Goal: Task Accomplishment & Management: Manage account settings

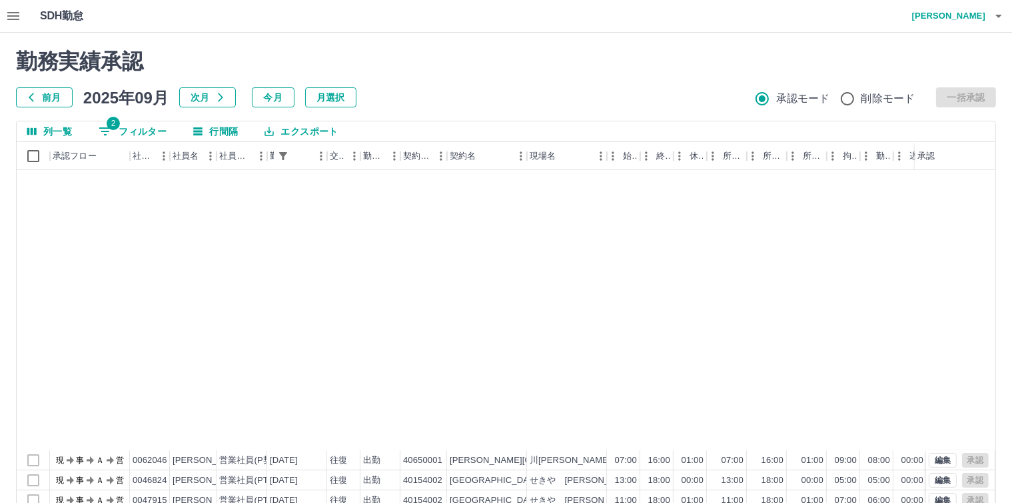
scroll to position [333, 0]
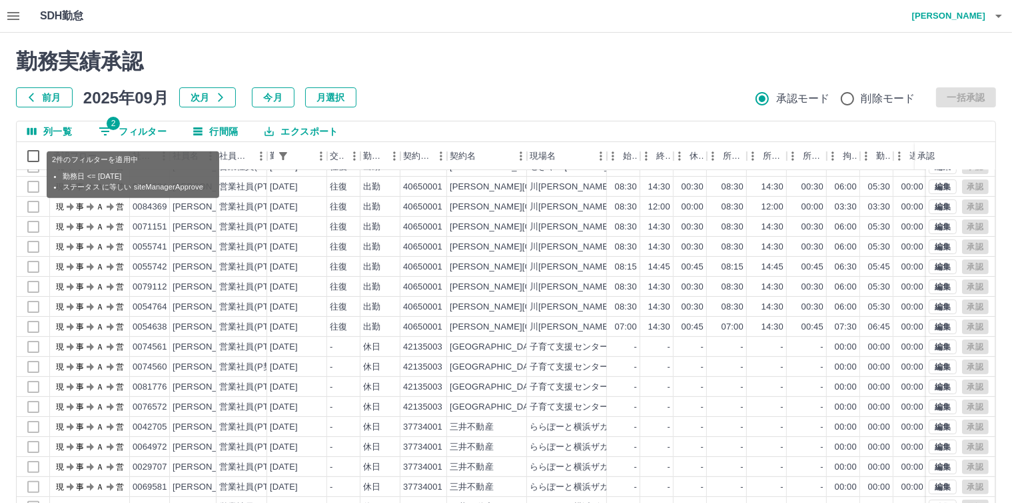
click at [130, 129] on button "2 フィルター" at bounding box center [132, 131] width 89 height 20
select select "**********"
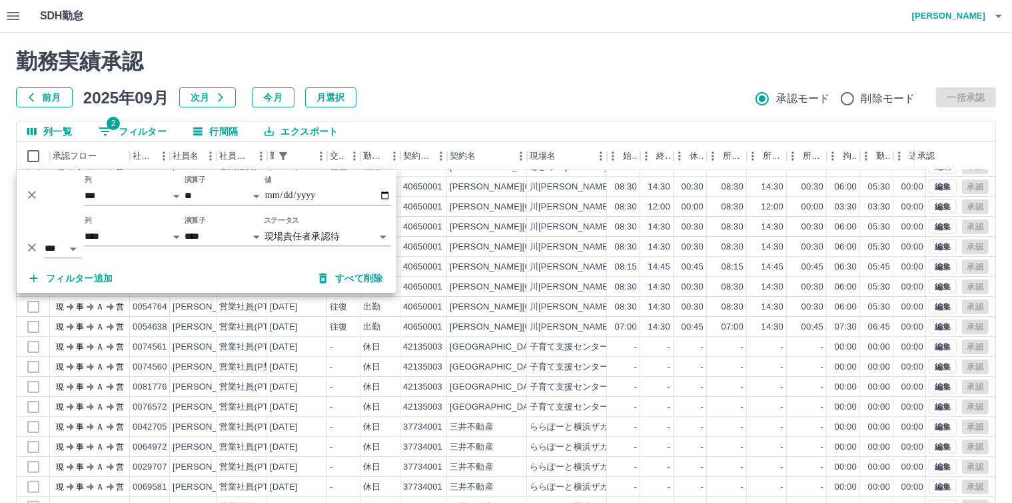
click at [323, 228] on body "SDH勤怠 [PERSON_NAME] 勤務実績承認 前月 [DATE] 次月 今月 月選択 承認モード 削除モード 一括承認 列一覧 2 フィルター 行間隔…" at bounding box center [506, 281] width 1012 height 563
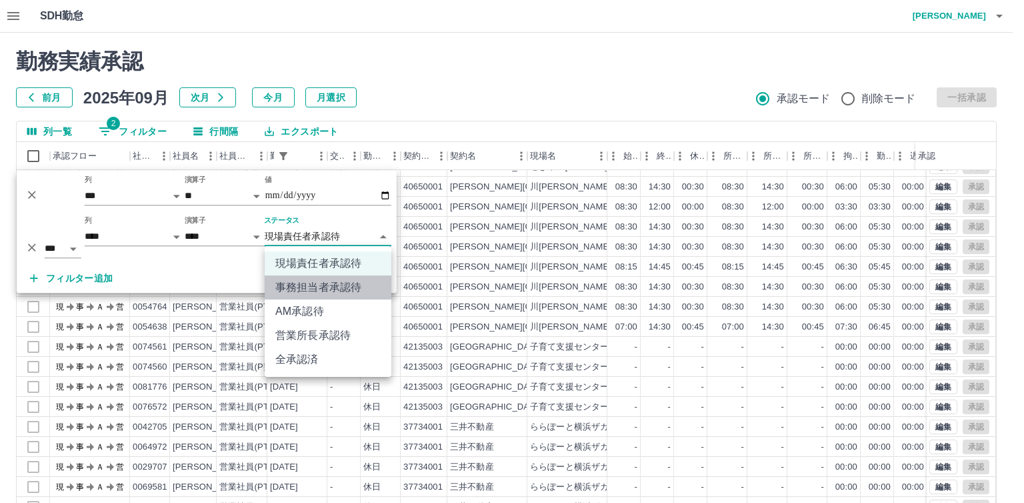
click at [331, 289] on li "事務担当者承認待" at bounding box center [328, 287] width 127 height 24
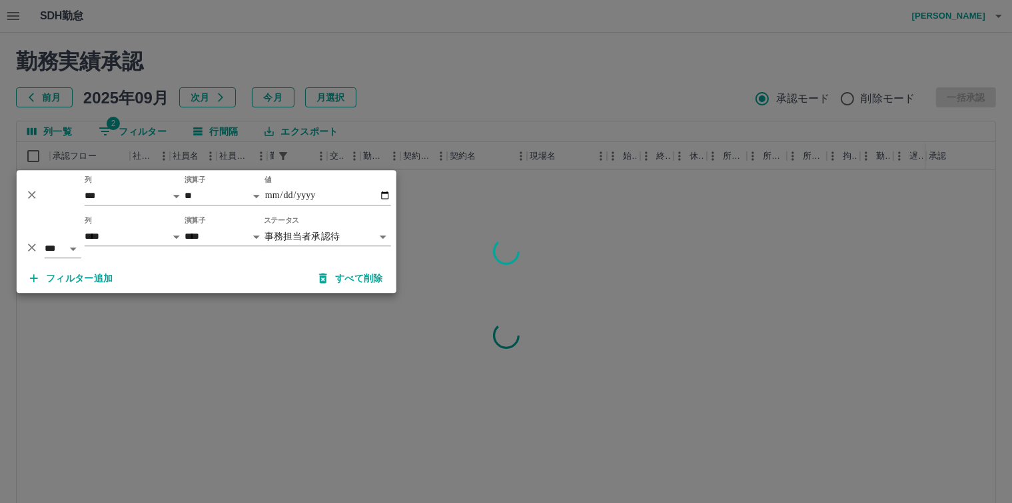
scroll to position [0, 0]
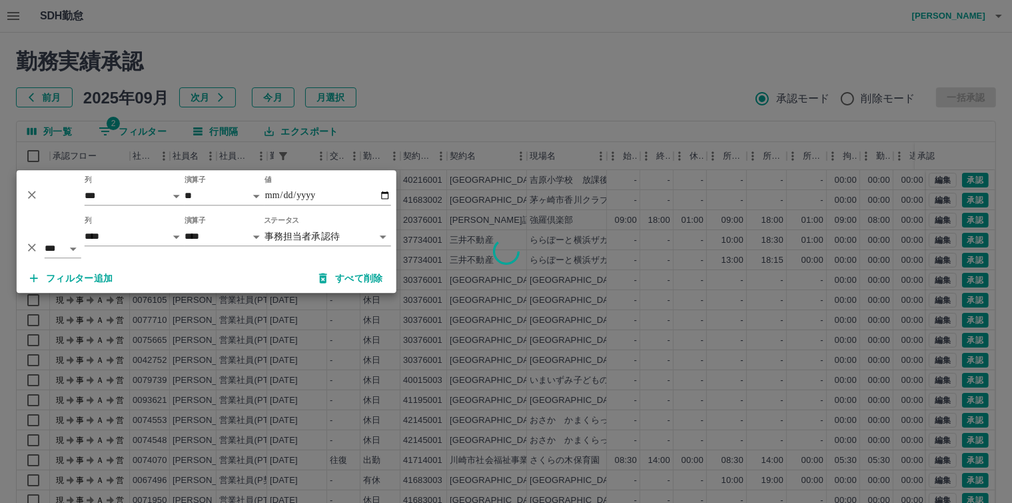
click at [317, 237] on body "SDH勤怠 [PERSON_NAME] 勤務実績承認 前月 [DATE] 次月 今月 月選択 承認モード 削除モード 一括承認 列一覧 2 フィルター 行間隔…" at bounding box center [506, 281] width 1012 height 563
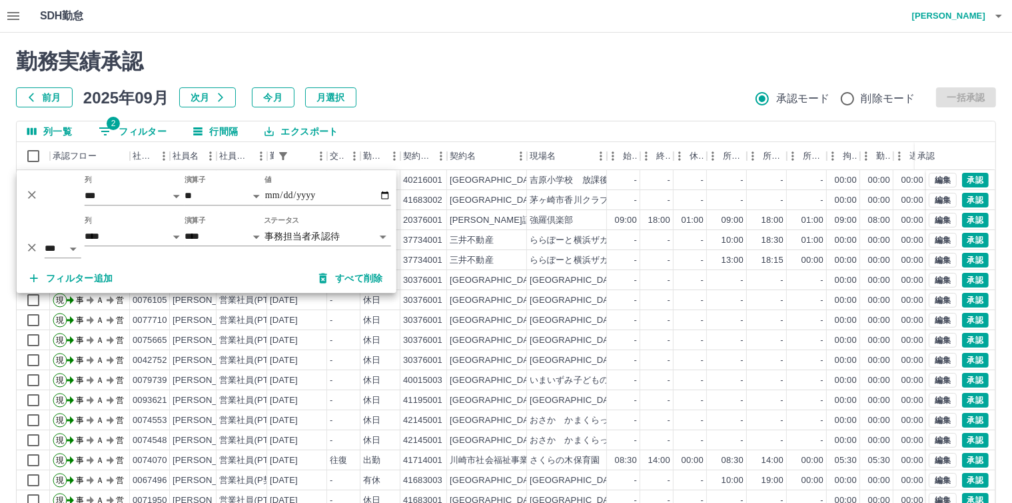
click at [340, 240] on body "SDH勤怠 [PERSON_NAME] 勤務実績承認 前月 [DATE] 次月 今月 月選択 承認モード 削除モード 一括承認 列一覧 2 フィルター 行間隔…" at bounding box center [506, 281] width 1012 height 563
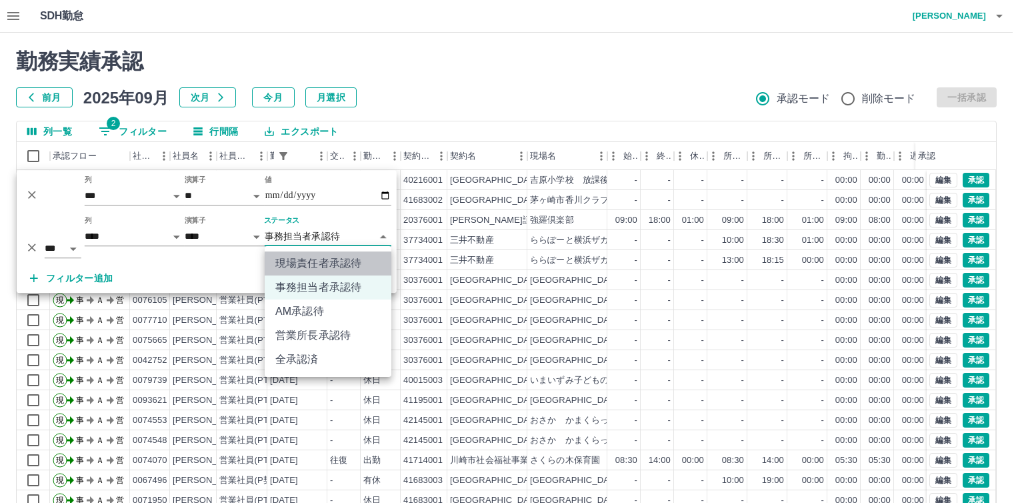
click at [340, 262] on li "現場責任者承認待" at bounding box center [328, 263] width 127 height 24
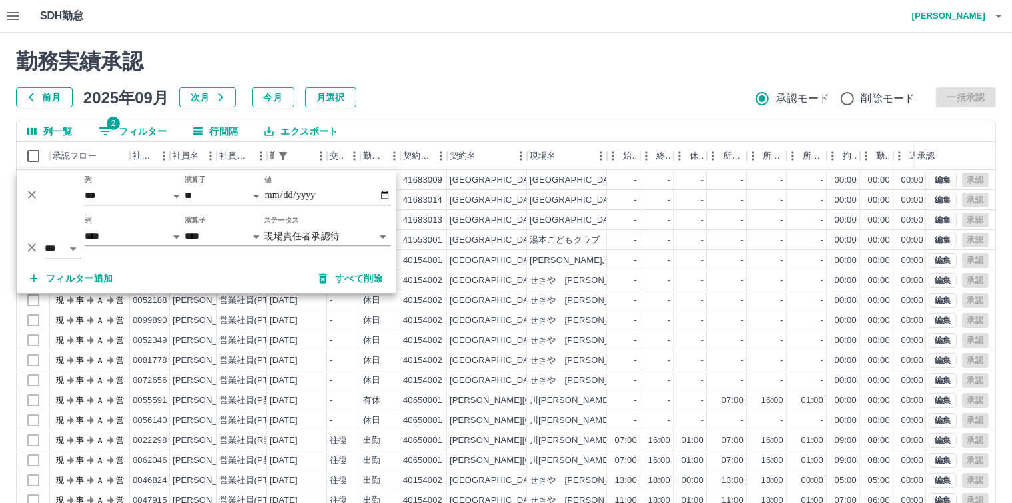
click at [1012, 455] on div "勤務実績承認 前月 [DATE] 次月 今月 月選択 承認モード 削除モード 一括承認 列一覧 2 フィルター 行間隔 エクスポート 承認フロー 社員番号 社…" at bounding box center [506, 298] width 1012 height 531
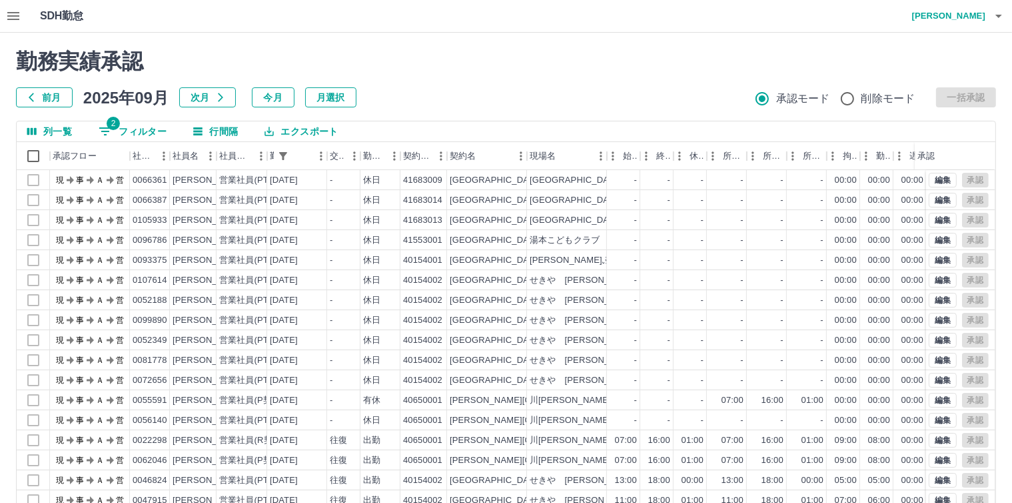
scroll to position [61, 0]
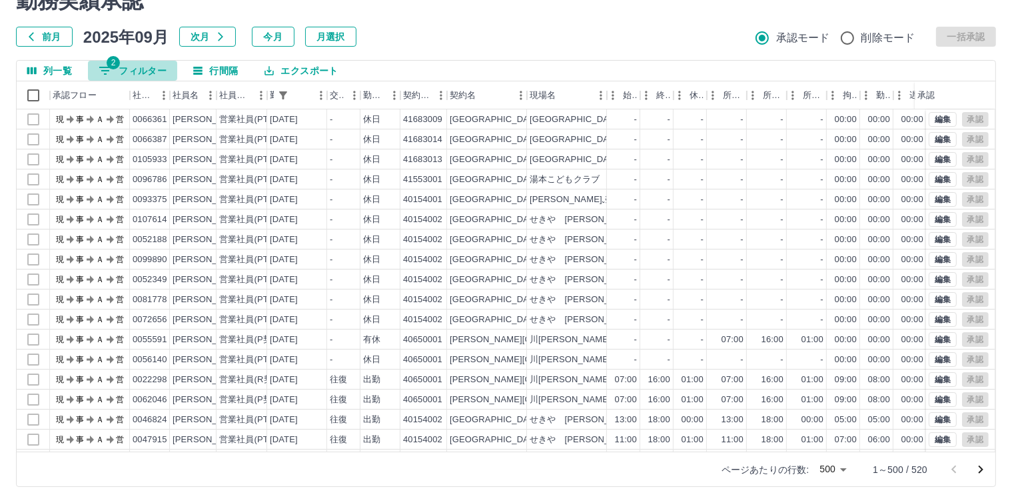
click at [148, 63] on button "2 フィルター" at bounding box center [132, 71] width 89 height 20
select select "**********"
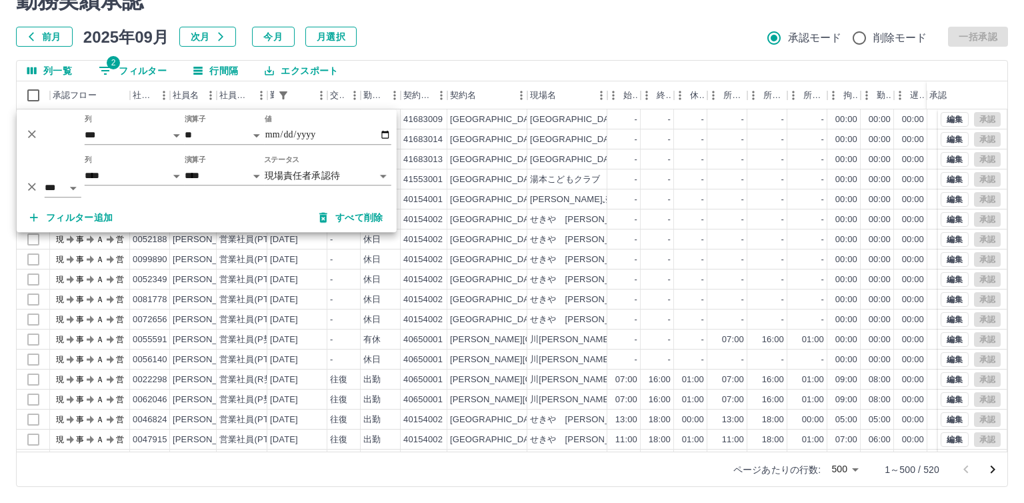
click at [315, 173] on body "SDH勤怠 [PERSON_NAME] 勤務実績承認 前月 [DATE] 次月 今月 月選択 承認モード 削除モード 一括承認 列一覧 2 フィルター 行間隔…" at bounding box center [512, 220] width 1024 height 563
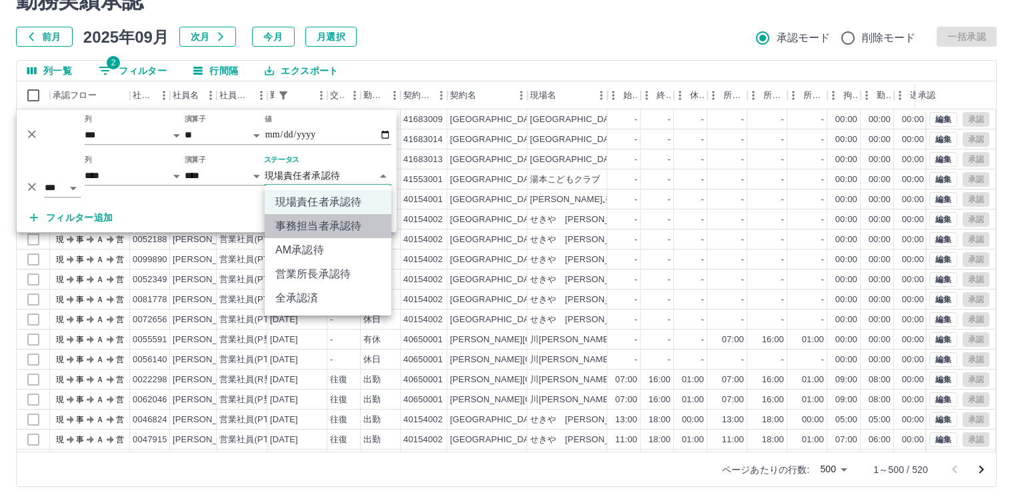
click at [315, 232] on li "事務担当者承認待" at bounding box center [328, 226] width 127 height 24
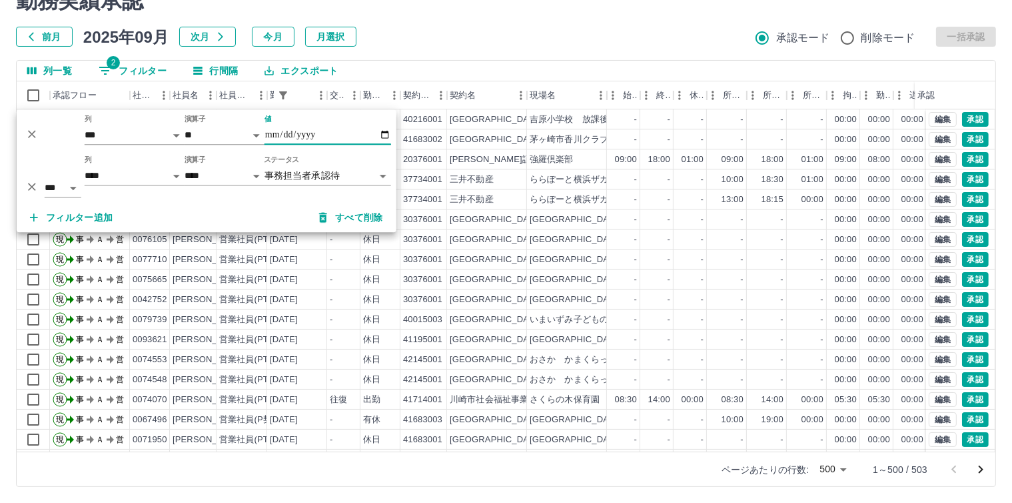
click at [388, 135] on input "**********" at bounding box center [328, 134] width 127 height 19
type input "**********"
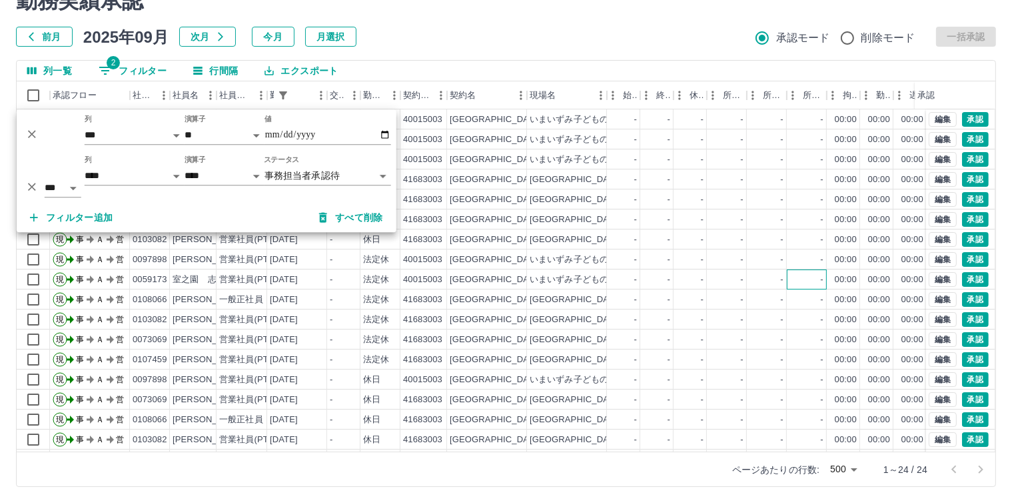
click at [810, 269] on div "-" at bounding box center [807, 279] width 40 height 20
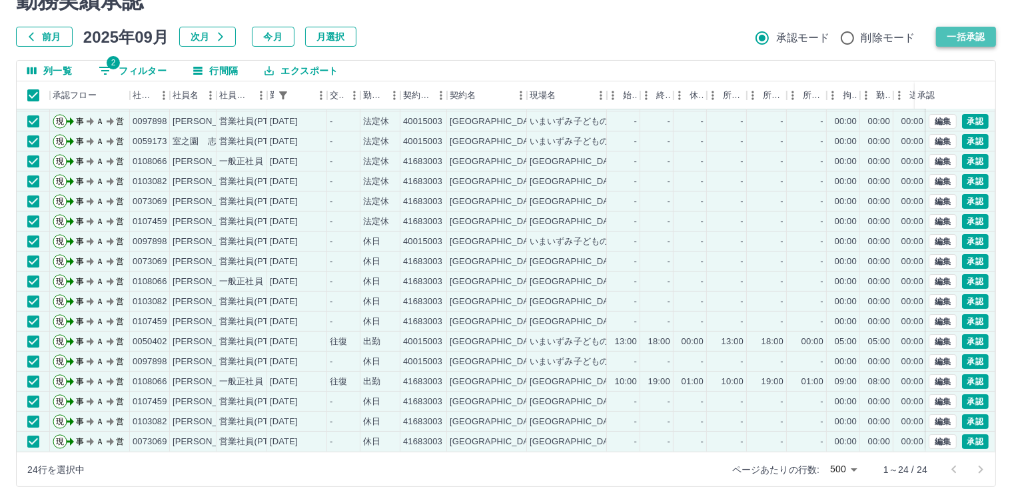
click at [958, 35] on button "一括承認" at bounding box center [966, 37] width 60 height 20
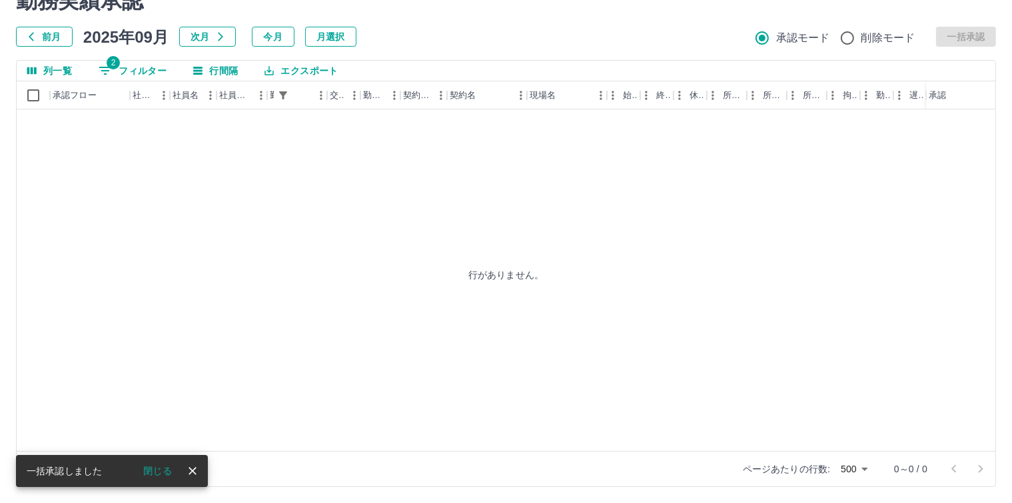
scroll to position [0, 0]
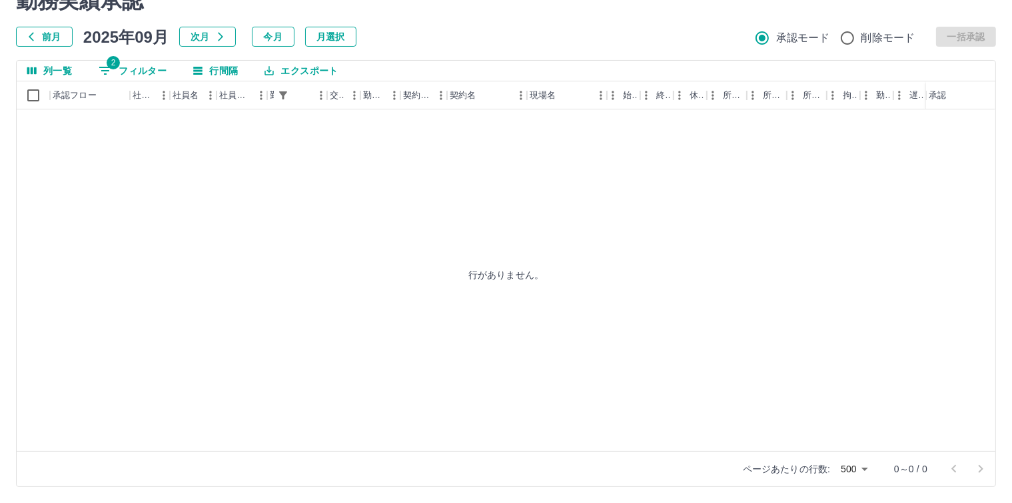
click at [383, 240] on div "行がありません。" at bounding box center [506, 274] width 979 height 330
